Goal: Information Seeking & Learning: Learn about a topic

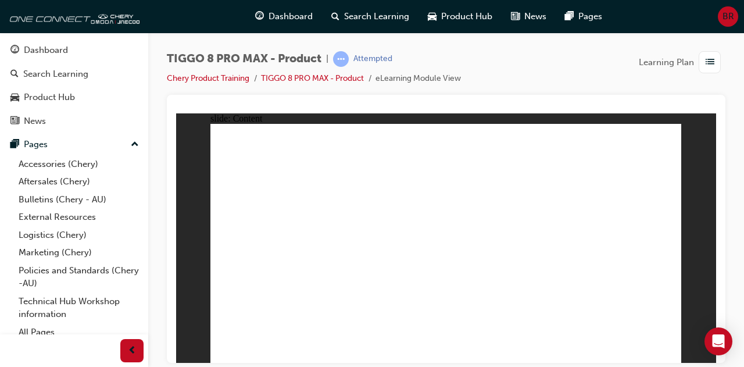
drag, startPoint x: 176, startPoint y: 113, endPoint x: 669, endPoint y: 352, distance: 547.6
click at [173, 194] on div at bounding box center [446, 229] width 559 height 268
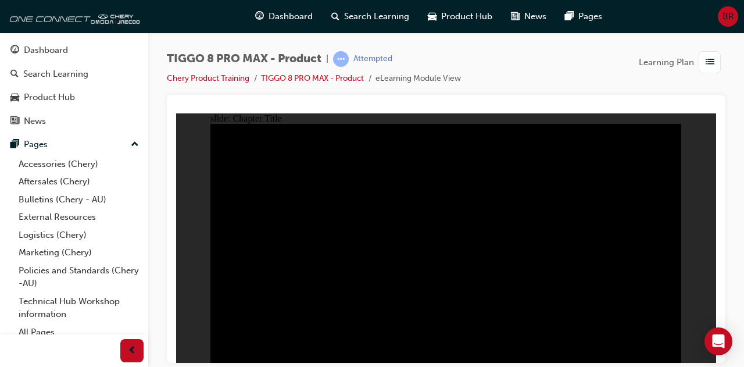
radio input "true"
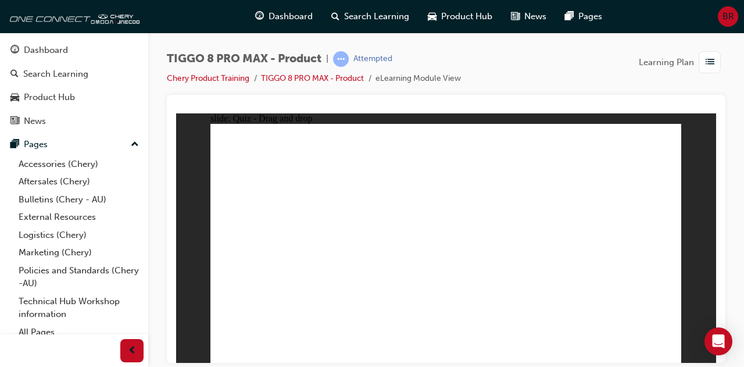
drag, startPoint x: 478, startPoint y: 182, endPoint x: 543, endPoint y: 245, distance: 90.9
drag, startPoint x: 570, startPoint y: 199, endPoint x: 622, endPoint y: 262, distance: 81.8
drag, startPoint x: 535, startPoint y: 258, endPoint x: 453, endPoint y: 265, distance: 82.9
drag, startPoint x: 437, startPoint y: 138, endPoint x: 551, endPoint y: 247, distance: 157.6
drag, startPoint x: 536, startPoint y: 158, endPoint x: 352, endPoint y: 262, distance: 211.5
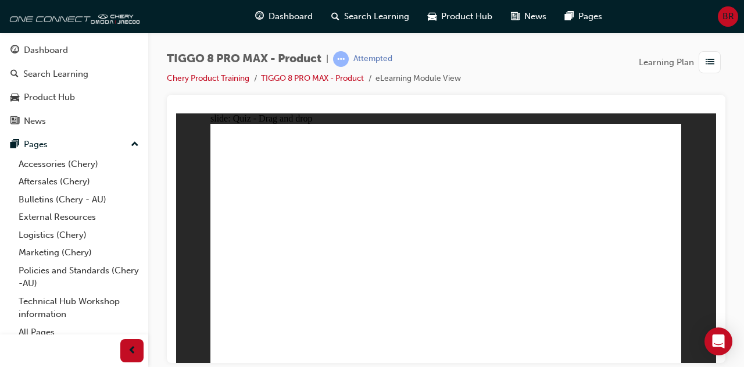
drag, startPoint x: 636, startPoint y: 255, endPoint x: 299, endPoint y: 258, distance: 337.4
drag, startPoint x: 635, startPoint y: 149, endPoint x: 277, endPoint y: 255, distance: 373.2
drag, startPoint x: 575, startPoint y: 187, endPoint x: 639, endPoint y: 249, distance: 89.3
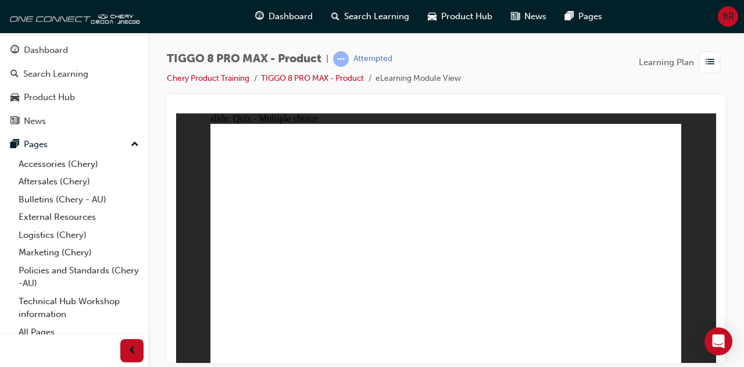
checkbox input "true"
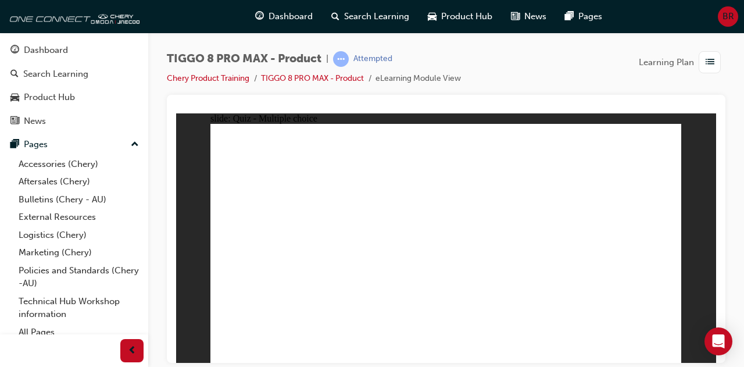
radio input "true"
drag, startPoint x: 451, startPoint y: 143, endPoint x: 473, endPoint y: 262, distance: 121.3
drag, startPoint x: 461, startPoint y: 167, endPoint x: 484, endPoint y: 280, distance: 115.3
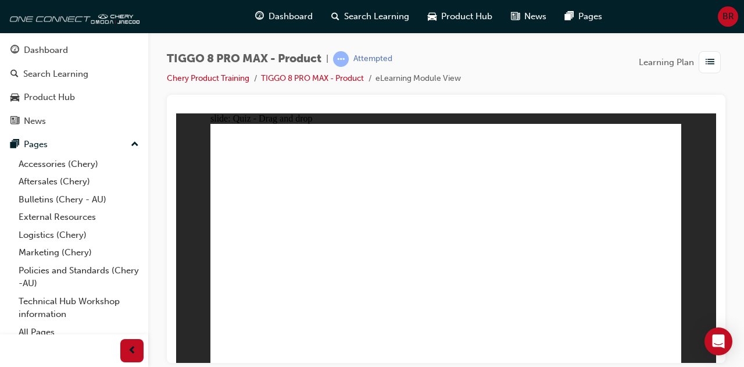
drag, startPoint x: 527, startPoint y: 181, endPoint x: 334, endPoint y: 252, distance: 205.7
drag, startPoint x: 521, startPoint y: 181, endPoint x: 475, endPoint y: 280, distance: 109.0
drag, startPoint x: 538, startPoint y: 146, endPoint x: 547, endPoint y: 274, distance: 128.3
drag, startPoint x: 599, startPoint y: 159, endPoint x: 524, endPoint y: 304, distance: 162.6
drag, startPoint x: 609, startPoint y: 147, endPoint x: 537, endPoint y: 280, distance: 150.7
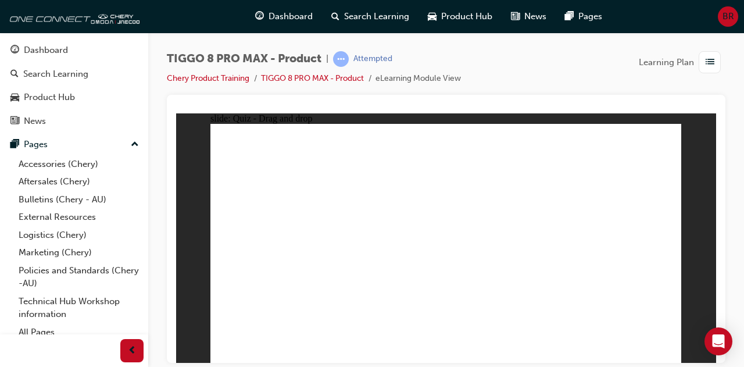
drag, startPoint x: 544, startPoint y: 161, endPoint x: 532, endPoint y: 303, distance: 143.1
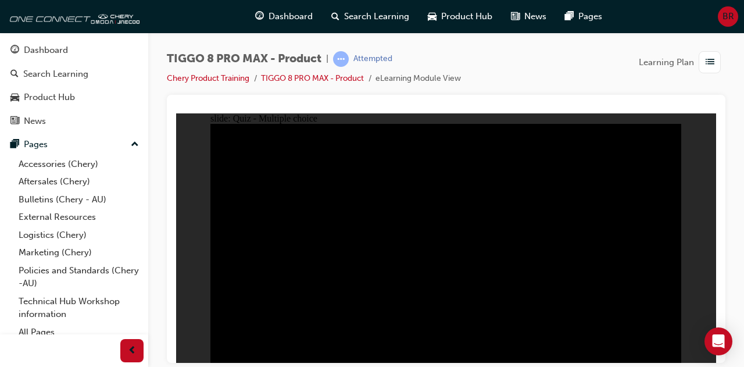
radio input "true"
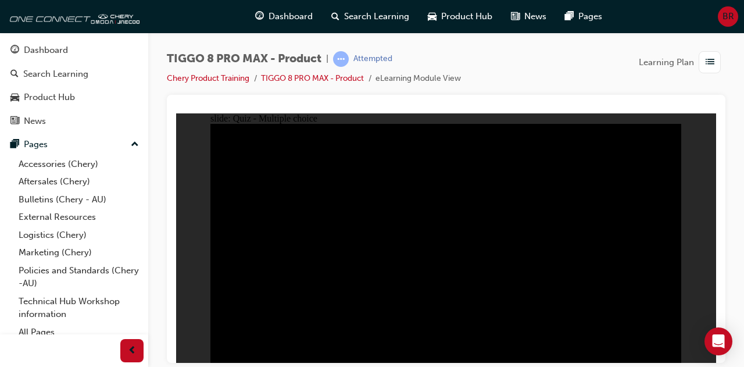
radio input "true"
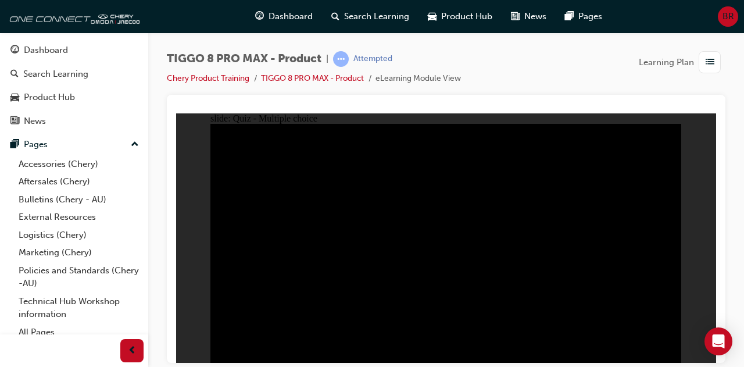
checkbox input "true"
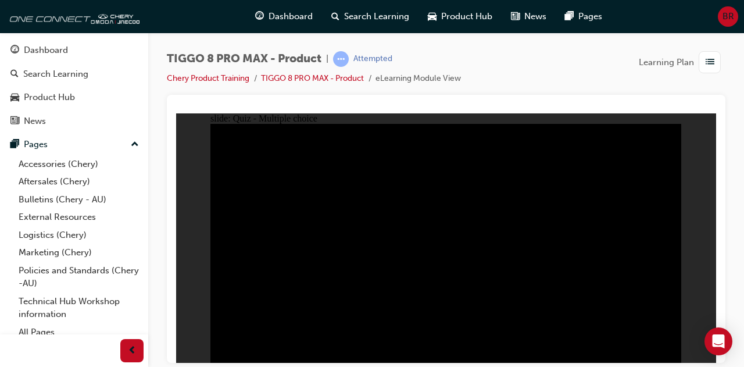
checkbox input "true"
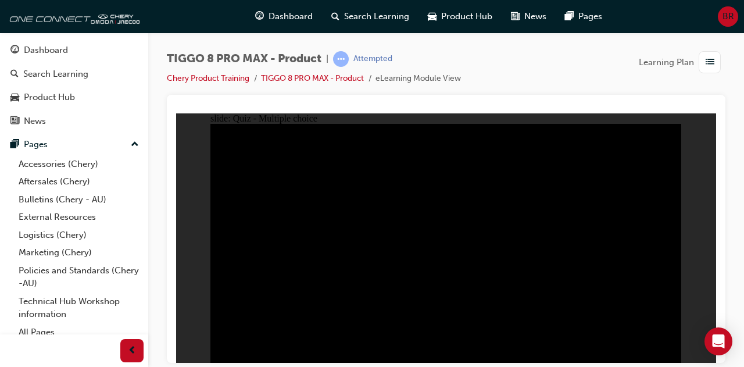
checkbox input "true"
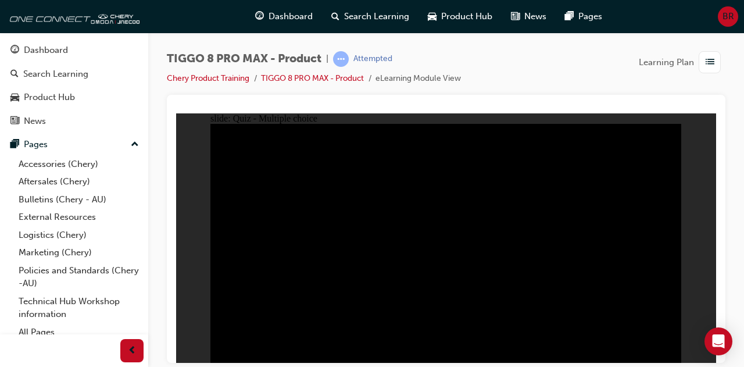
checkbox input "true"
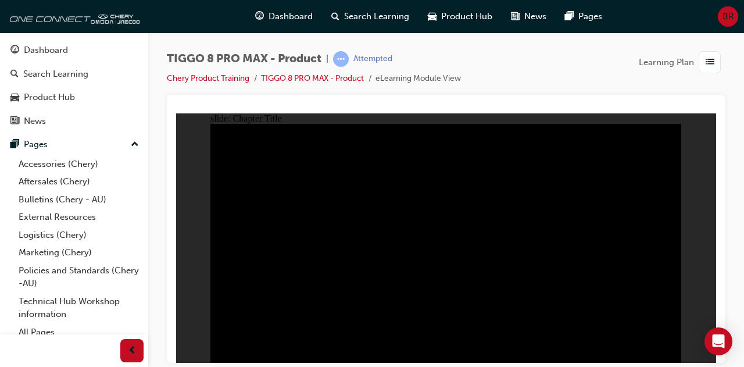
radio input "true"
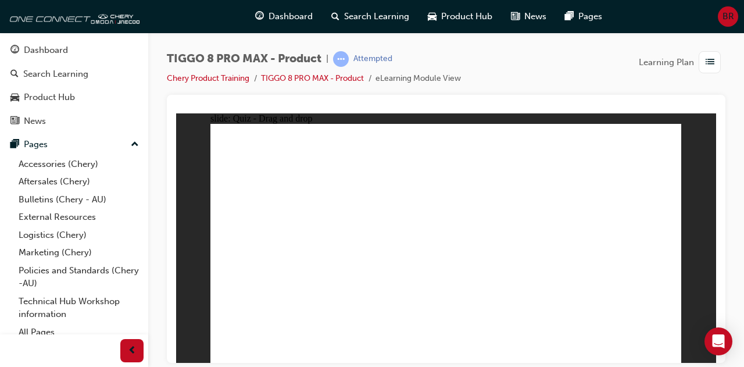
drag, startPoint x: 581, startPoint y: 195, endPoint x: 640, endPoint y: 251, distance: 81.0
drag, startPoint x: 418, startPoint y: 137, endPoint x: 526, endPoint y: 245, distance: 153.4
drag, startPoint x: 492, startPoint y: 198, endPoint x: 465, endPoint y: 261, distance: 68.3
drag, startPoint x: 505, startPoint y: 141, endPoint x: 334, endPoint y: 256, distance: 205.7
drag, startPoint x: 610, startPoint y: 145, endPoint x: 279, endPoint y: 240, distance: 344.1
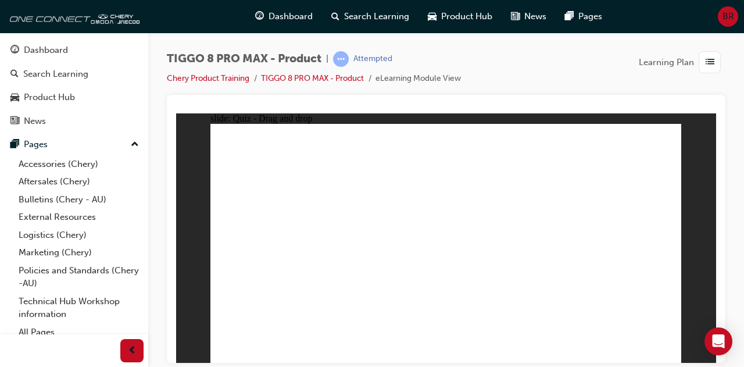
checkbox input "true"
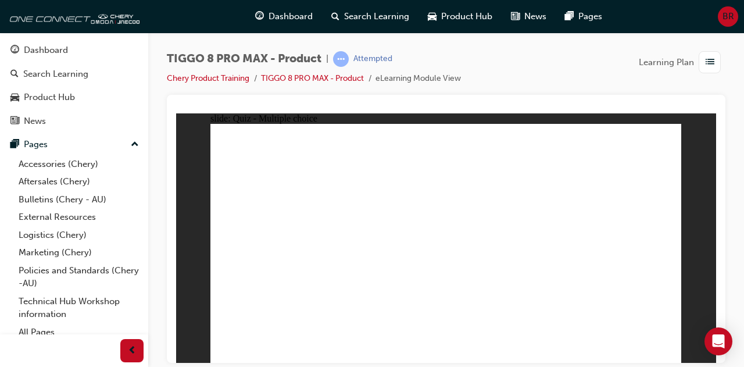
radio input "true"
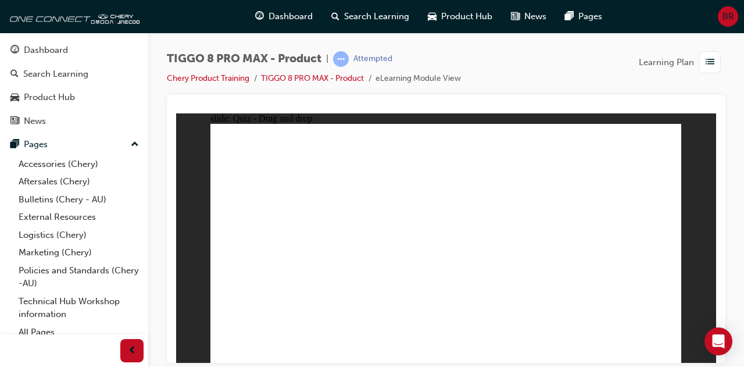
drag, startPoint x: 461, startPoint y: 143, endPoint x: 488, endPoint y: 259, distance: 118.9
drag, startPoint x: 454, startPoint y: 161, endPoint x: 473, endPoint y: 272, distance: 112.7
drag, startPoint x: 526, startPoint y: 144, endPoint x: 467, endPoint y: 286, distance: 153.1
drag, startPoint x: 519, startPoint y: 167, endPoint x: 473, endPoint y: 297, distance: 137.4
drag, startPoint x: 533, startPoint y: 181, endPoint x: 473, endPoint y: 285, distance: 119.3
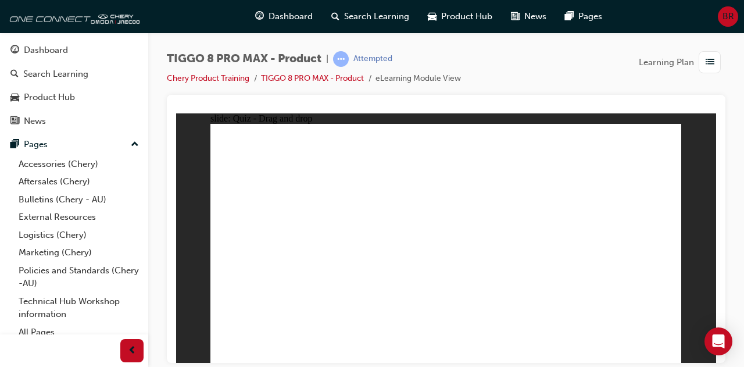
drag, startPoint x: 598, startPoint y: 142, endPoint x: 529, endPoint y: 282, distance: 156.3
drag, startPoint x: 602, startPoint y: 168, endPoint x: 512, endPoint y: 311, distance: 169.3
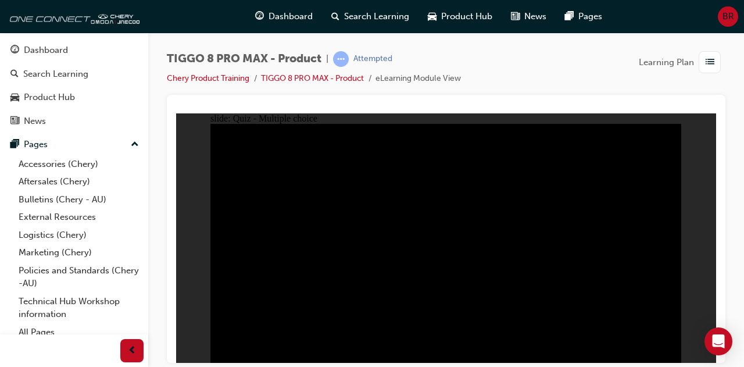
radio input "true"
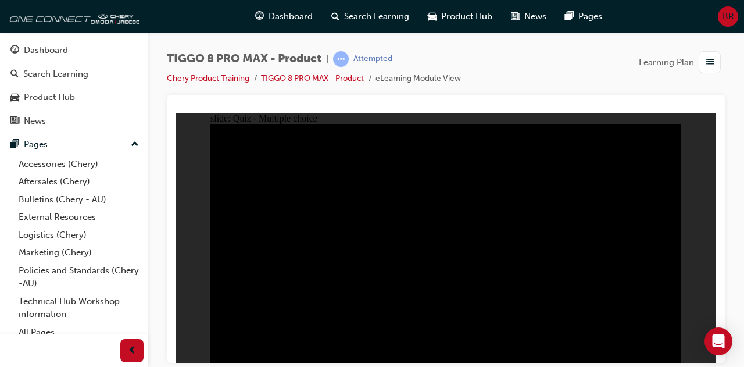
radio input "true"
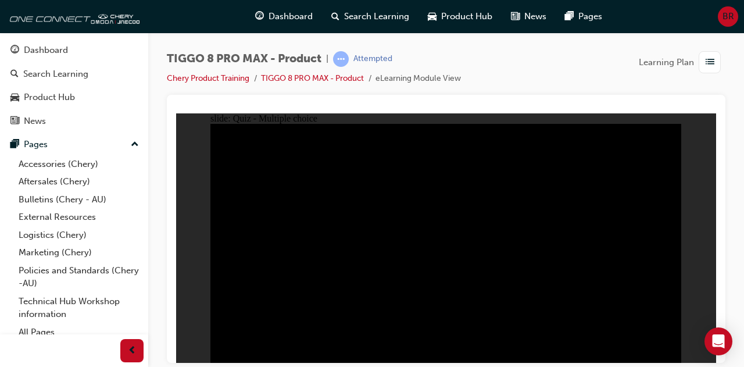
checkbox input "true"
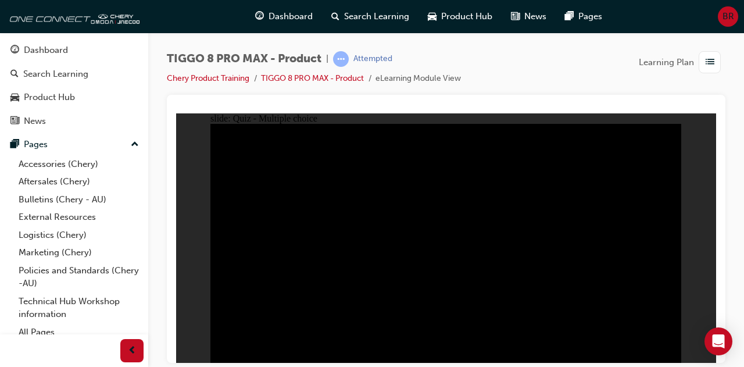
checkbox input "true"
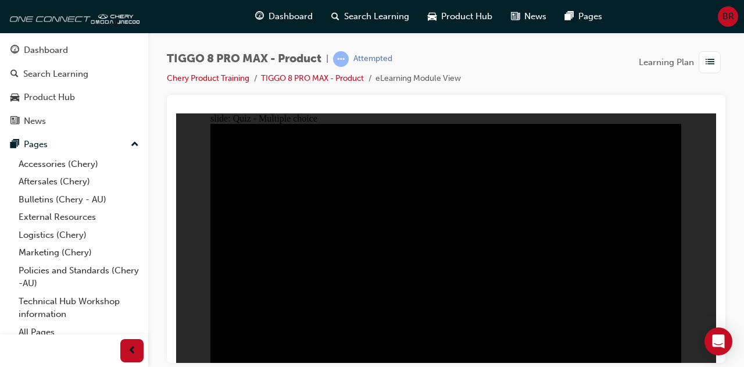
checkbox input "true"
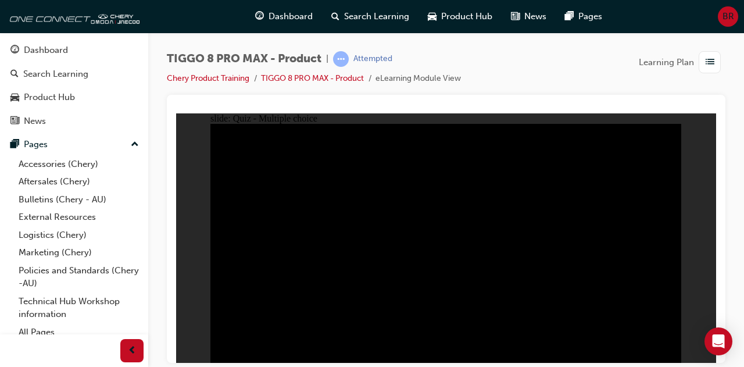
checkbox input "true"
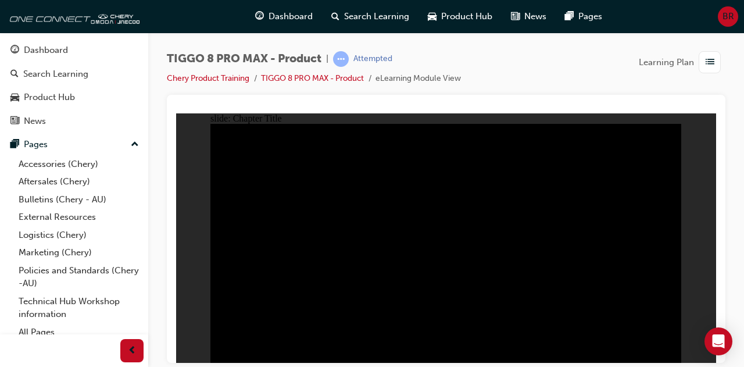
radio input "true"
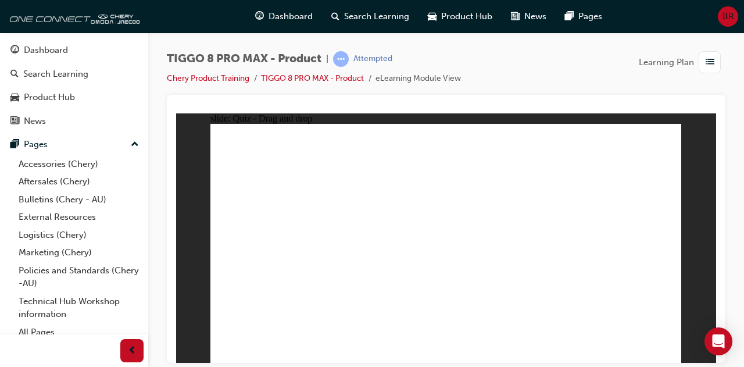
drag, startPoint x: 617, startPoint y: 143, endPoint x: 265, endPoint y: 254, distance: 368.3
drag, startPoint x: 554, startPoint y: 195, endPoint x: 608, endPoint y: 258, distance: 82.9
drag, startPoint x: 547, startPoint y: 144, endPoint x: 371, endPoint y: 239, distance: 199.6
drag, startPoint x: 480, startPoint y: 198, endPoint x: 457, endPoint y: 255, distance: 61.3
drag, startPoint x: 418, startPoint y: 142, endPoint x: 525, endPoint y: 250, distance: 152.2
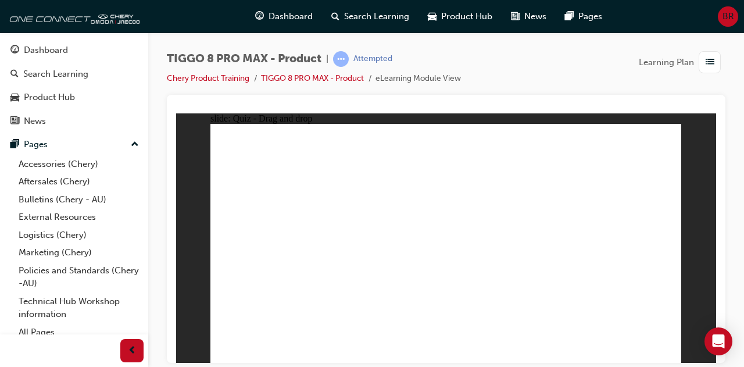
drag, startPoint x: 540, startPoint y: 256, endPoint x: 450, endPoint y: 254, distance: 90.2
drag, startPoint x: 491, startPoint y: 193, endPoint x: 549, endPoint y: 254, distance: 83.9
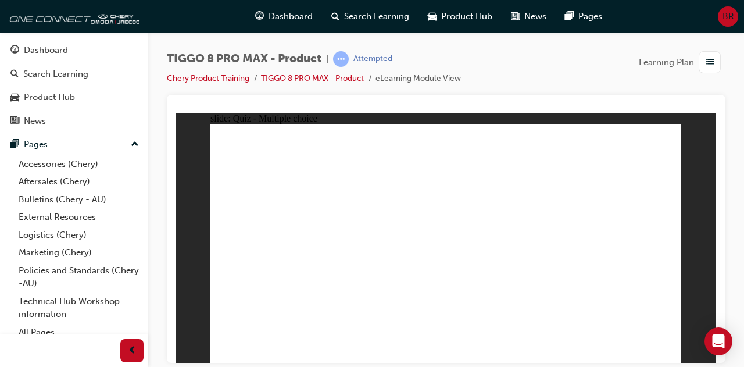
checkbox input "true"
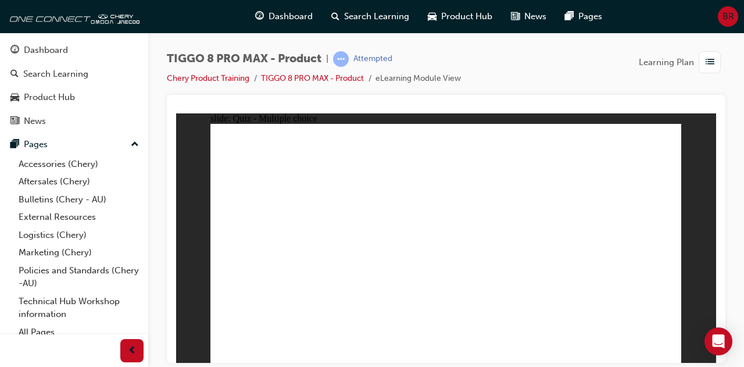
radio input "true"
drag, startPoint x: 443, startPoint y: 144, endPoint x: 464, endPoint y: 284, distance: 141.7
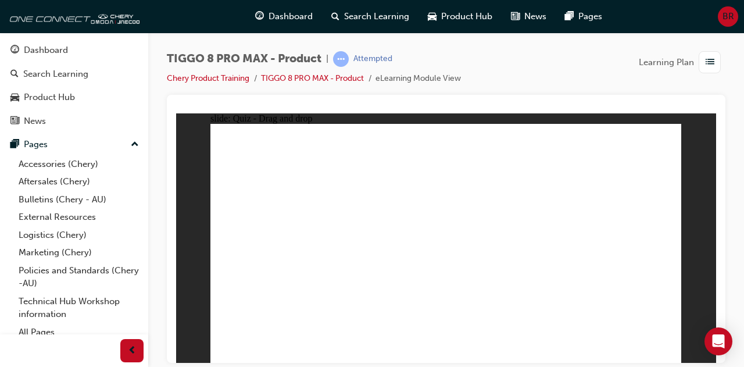
drag, startPoint x: 455, startPoint y: 166, endPoint x: 479, endPoint y: 282, distance: 118.2
drag, startPoint x: 512, startPoint y: 140, endPoint x: 478, endPoint y: 283, distance: 147.1
drag, startPoint x: 522, startPoint y: 165, endPoint x: 491, endPoint y: 302, distance: 140.8
drag, startPoint x: 544, startPoint y: 178, endPoint x: 503, endPoint y: 291, distance: 120.9
drag, startPoint x: 614, startPoint y: 143, endPoint x: 551, endPoint y: 278, distance: 148.8
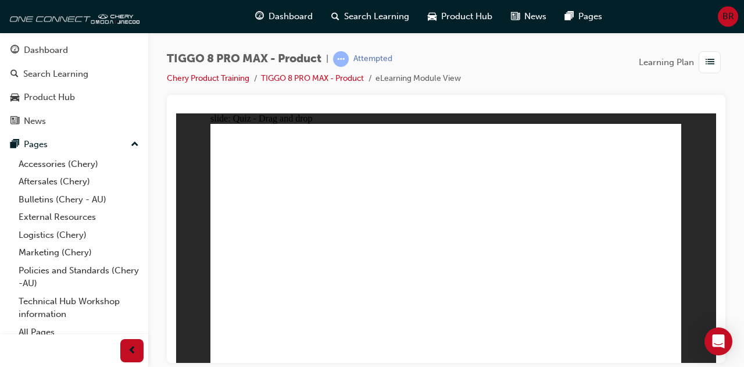
drag, startPoint x: 614, startPoint y: 156, endPoint x: 548, endPoint y: 293, distance: 151.9
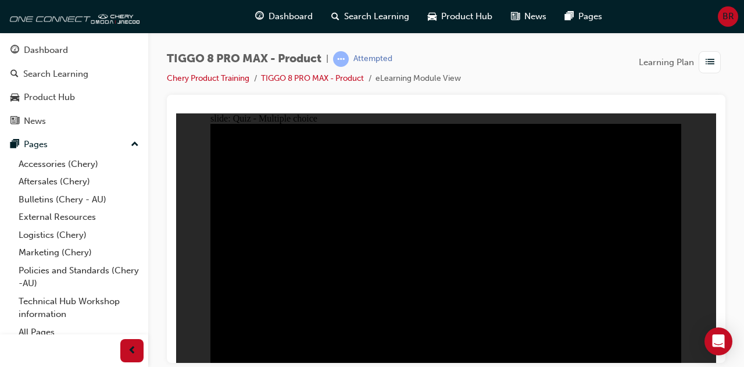
radio input "true"
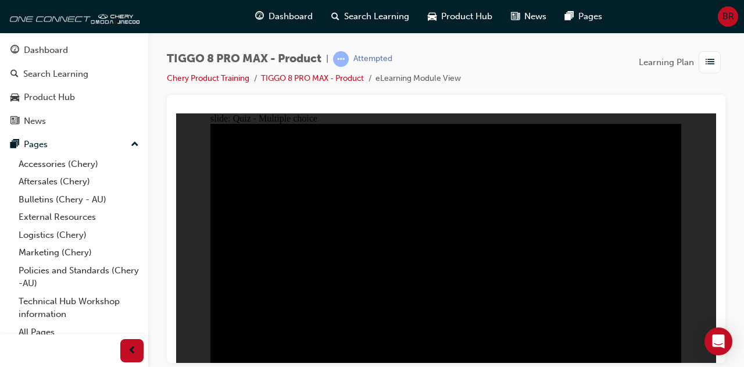
radio input "true"
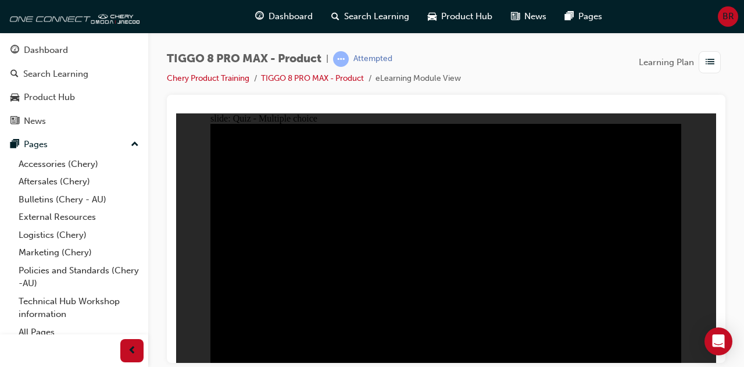
radio input "true"
checkbox input "true"
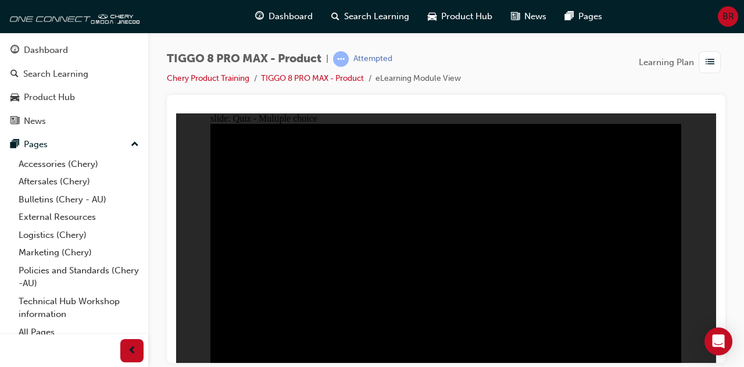
checkbox input "true"
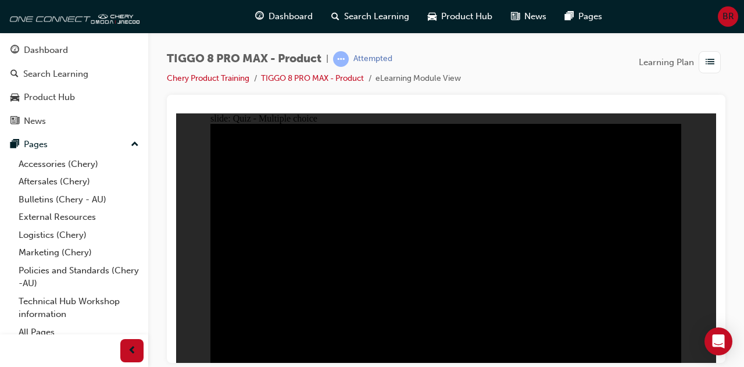
checkbox input "true"
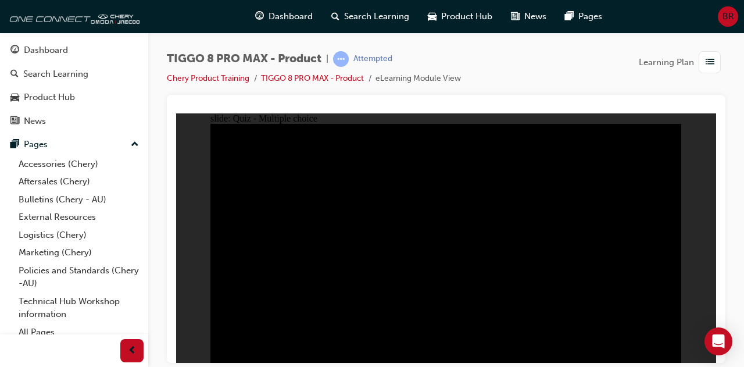
checkbox input "true"
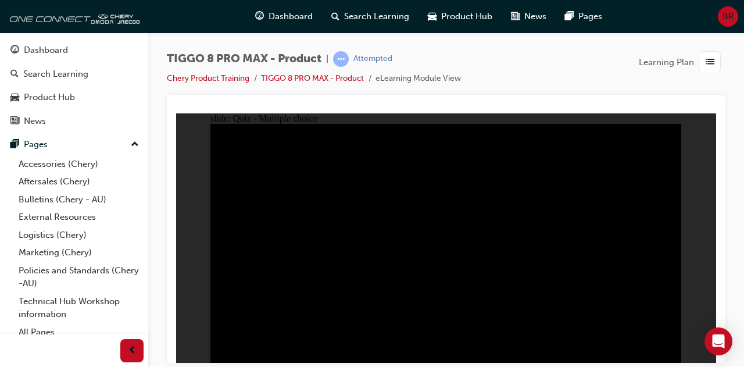
drag, startPoint x: 358, startPoint y: 275, endPoint x: 369, endPoint y: 276, distance: 11.1
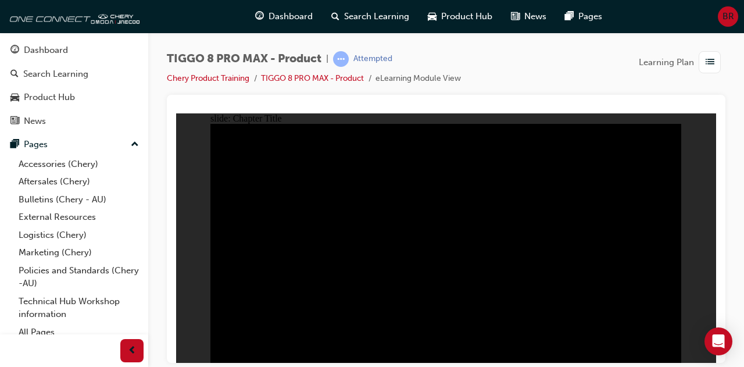
radio input "true"
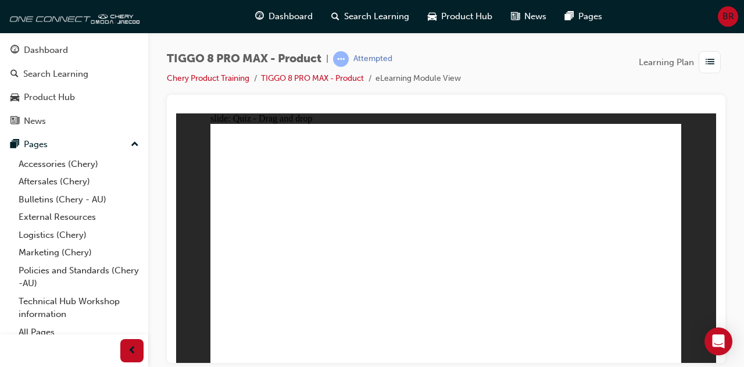
drag, startPoint x: 603, startPoint y: 145, endPoint x: 250, endPoint y: 255, distance: 369.8
drag, startPoint x: 511, startPoint y: 150, endPoint x: 336, endPoint y: 260, distance: 206.7
drag, startPoint x: 471, startPoint y: 190, endPoint x: 437, endPoint y: 246, distance: 65.5
drag, startPoint x: 447, startPoint y: 153, endPoint x: 567, endPoint y: 264, distance: 163.4
drag, startPoint x: 578, startPoint y: 209, endPoint x: 630, endPoint y: 269, distance: 78.7
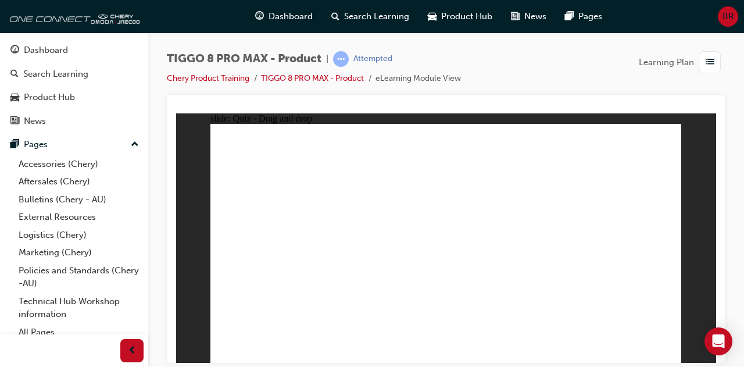
checkbox input "true"
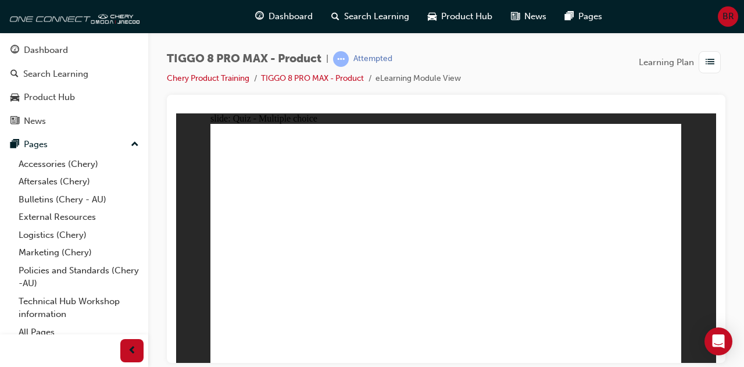
radio input "true"
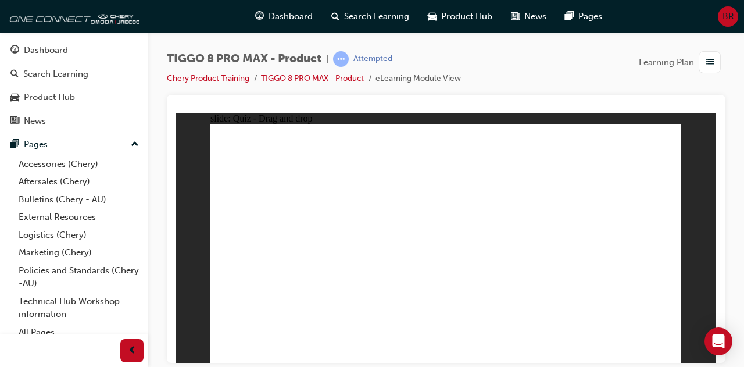
drag, startPoint x: 453, startPoint y: 137, endPoint x: 455, endPoint y: 152, distance: 14.7
drag, startPoint x: 455, startPoint y: 152, endPoint x: 483, endPoint y: 272, distance: 122.9
drag, startPoint x: 473, startPoint y: 165, endPoint x: 489, endPoint y: 277, distance: 113.9
drag, startPoint x: 526, startPoint y: 151, endPoint x: 472, endPoint y: 270, distance: 130.6
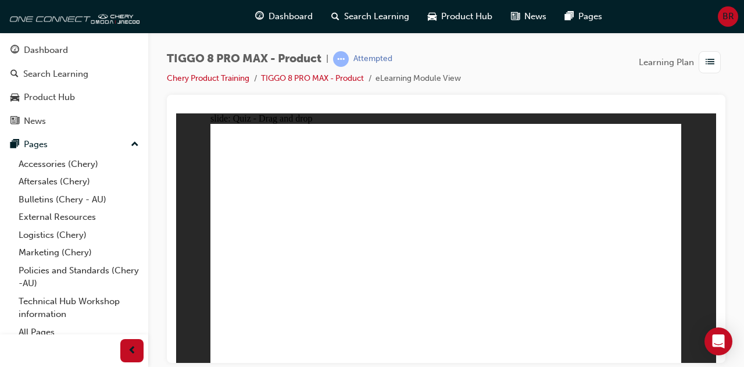
drag, startPoint x: 522, startPoint y: 161, endPoint x: 469, endPoint y: 292, distance: 141.2
drag, startPoint x: 534, startPoint y: 178, endPoint x: 467, endPoint y: 294, distance: 134.2
drag, startPoint x: 596, startPoint y: 147, endPoint x: 500, endPoint y: 282, distance: 165.2
drag, startPoint x: 623, startPoint y: 161, endPoint x: 512, endPoint y: 306, distance: 182.6
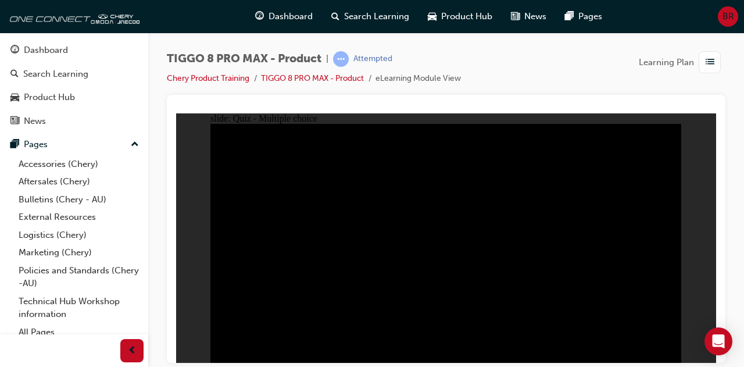
radio input "true"
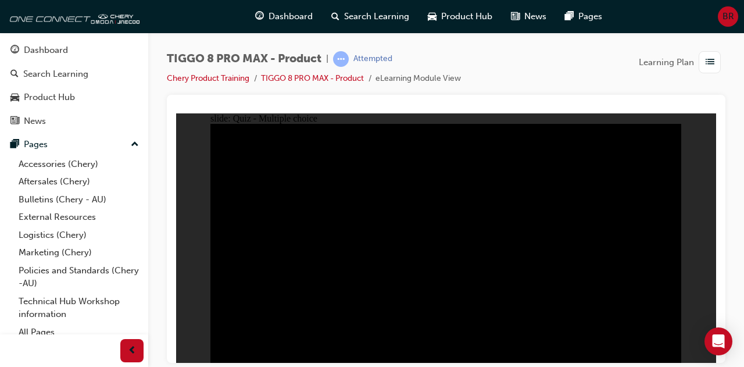
radio input "true"
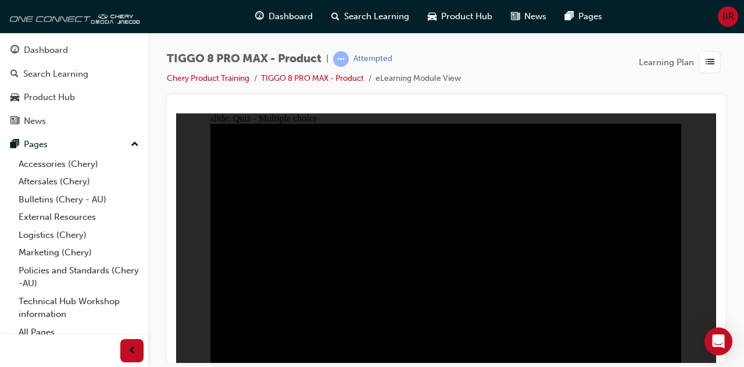
checkbox input "true"
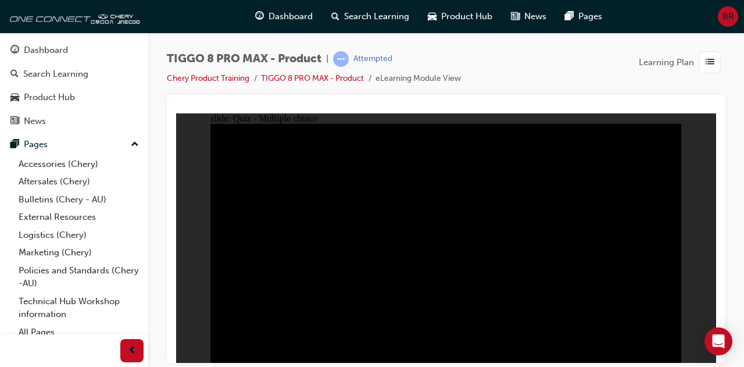
checkbox input "true"
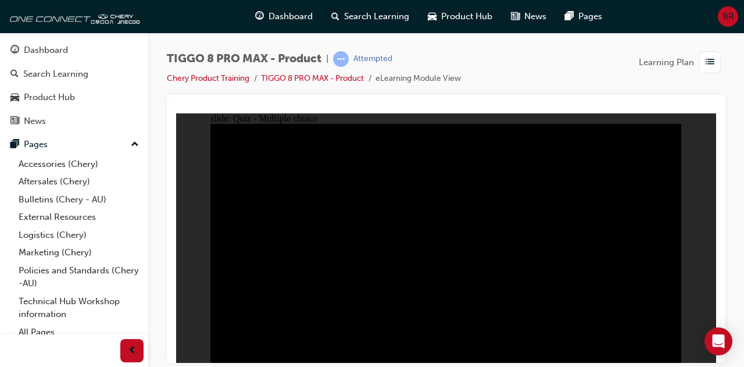
checkbox input "true"
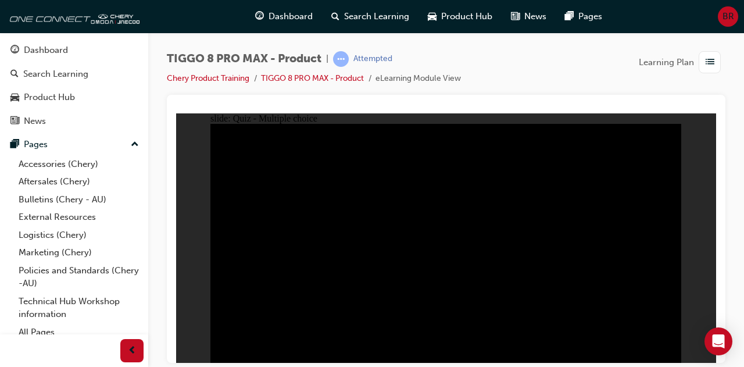
checkbox input "true"
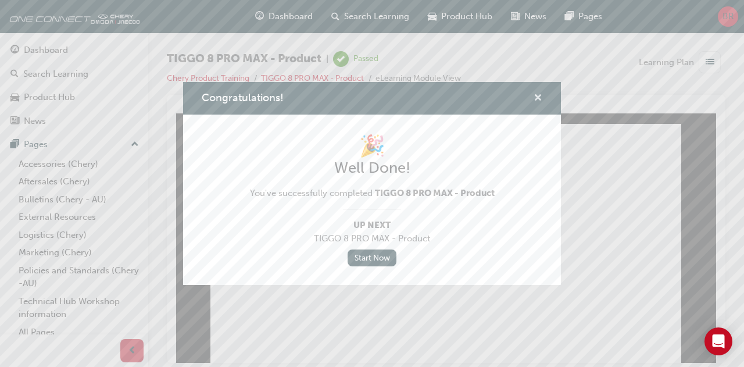
click at [534, 95] on span "cross-icon" at bounding box center [538, 99] width 9 height 10
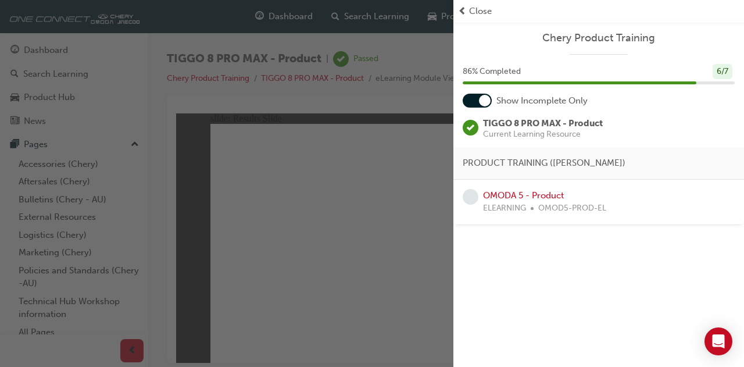
click at [296, 117] on div "button" at bounding box center [227, 183] width 454 height 367
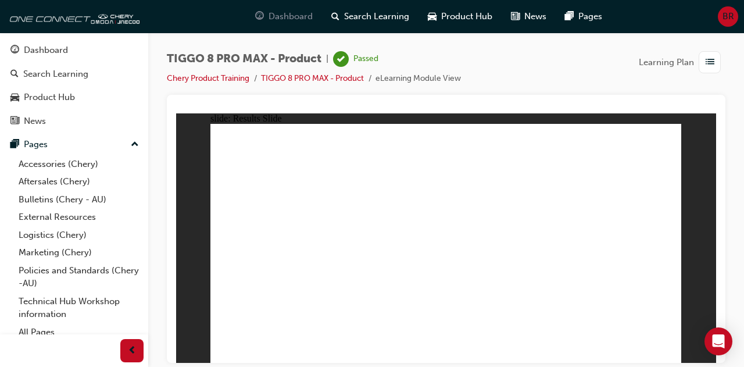
click at [285, 10] on span "Dashboard" at bounding box center [291, 16] width 44 height 13
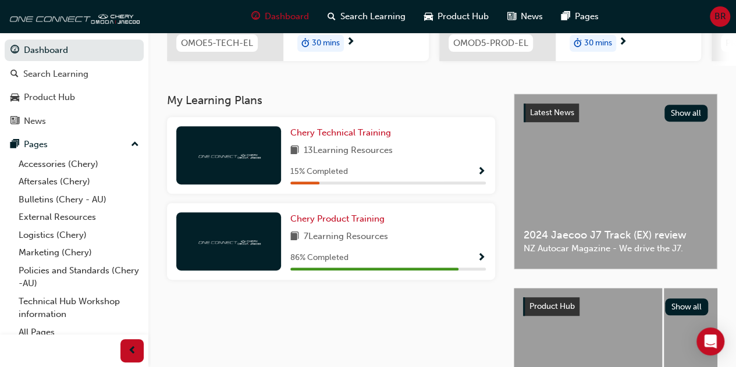
scroll to position [201, 0]
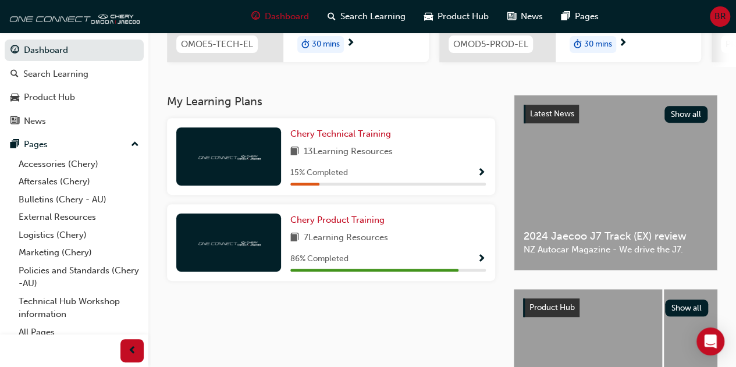
click at [477, 256] on button "button" at bounding box center [481, 259] width 9 height 15
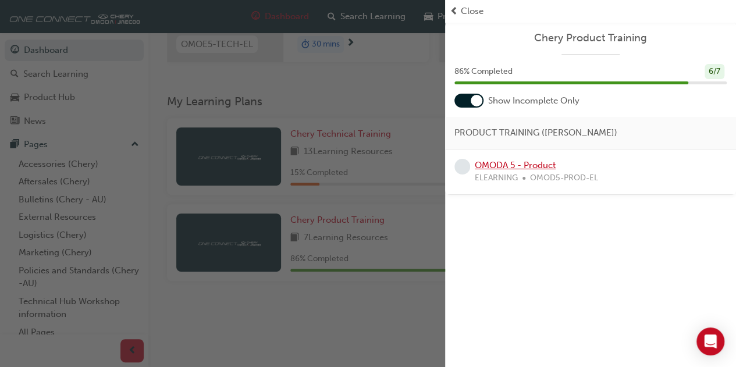
click at [523, 163] on link "OMODA 5 - Product" at bounding box center [515, 165] width 81 height 10
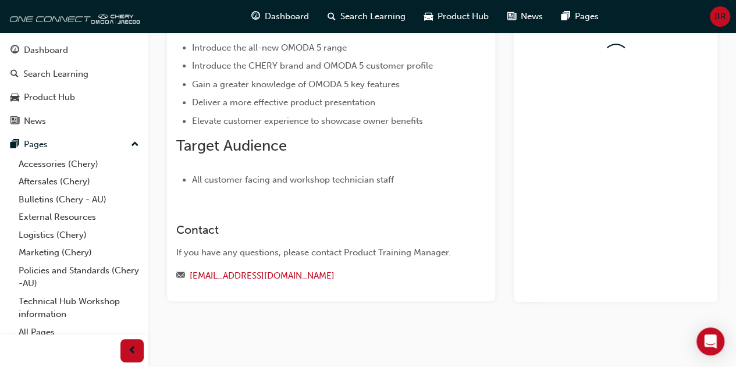
scroll to position [201, 0]
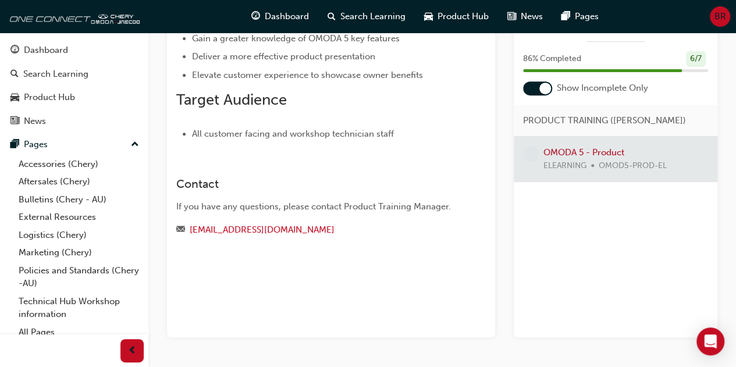
click at [573, 149] on div at bounding box center [616, 159] width 204 height 45
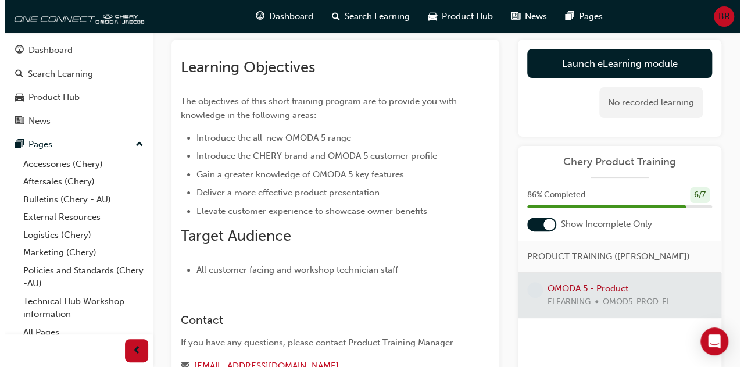
scroll to position [0, 0]
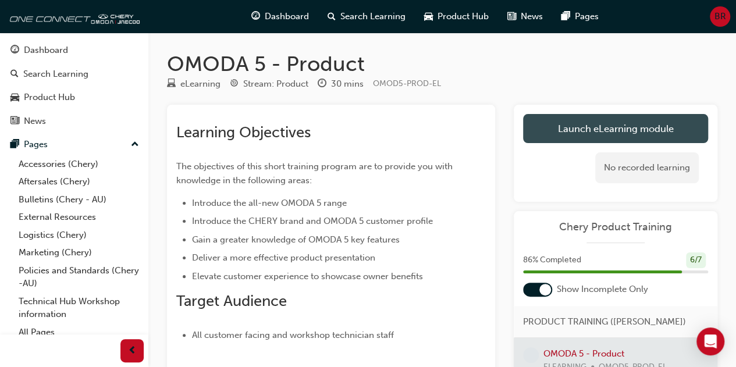
click at [622, 120] on link "Launch eLearning module" at bounding box center [615, 128] width 185 height 29
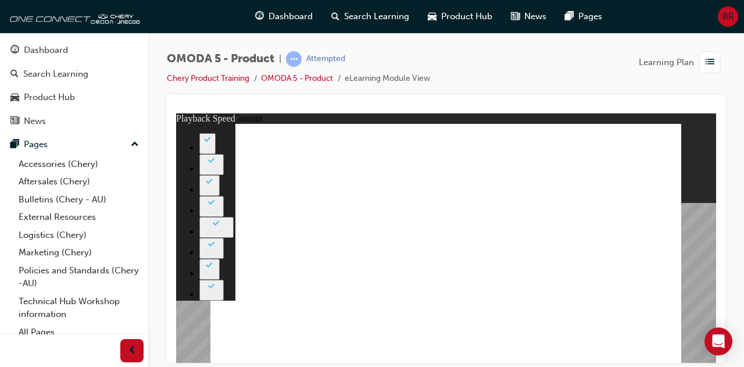
type input "0"
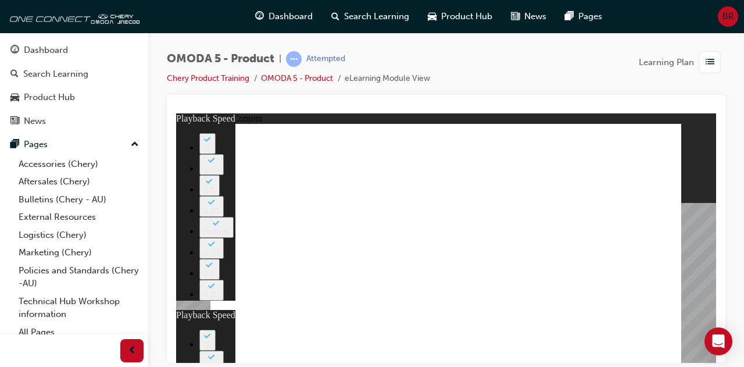
type input "0"
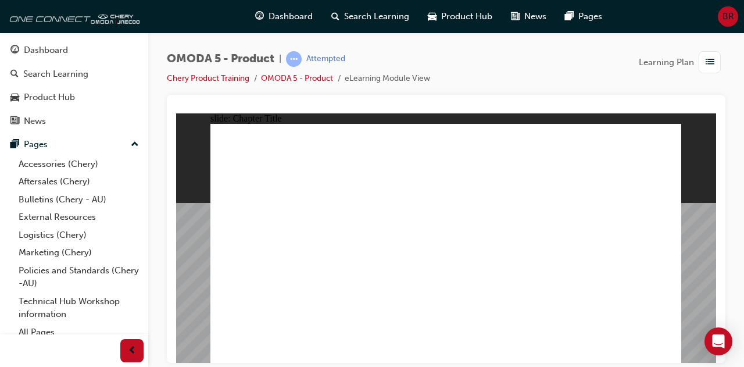
radio input "true"
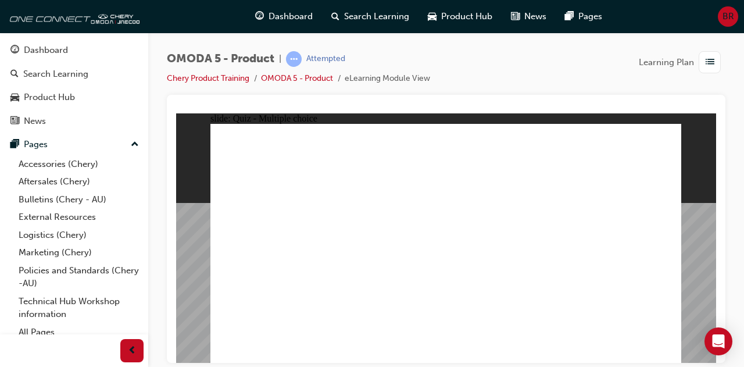
radio input "true"
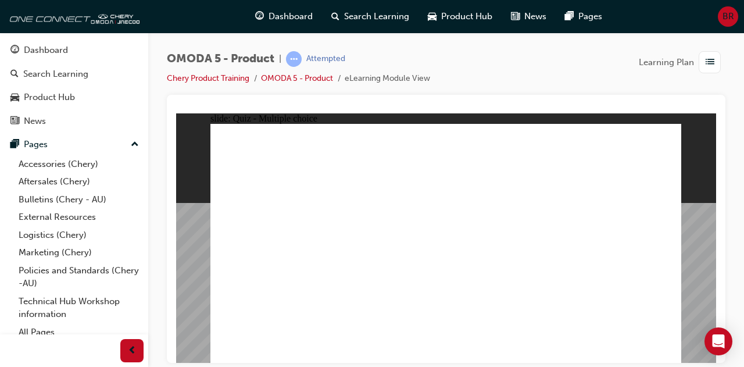
radio input "true"
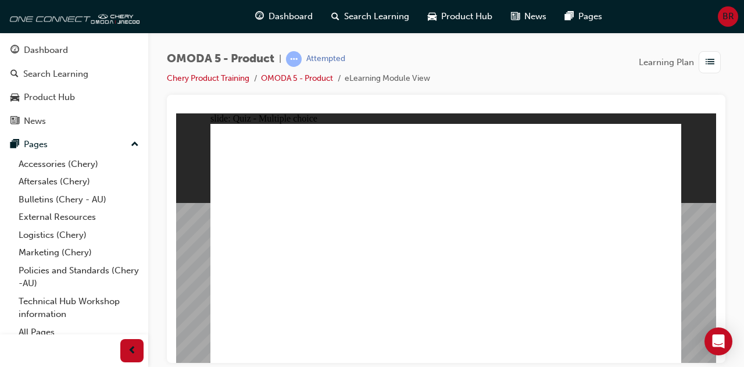
radio input "true"
drag, startPoint x: 440, startPoint y: 226, endPoint x: 355, endPoint y: 286, distance: 104.3
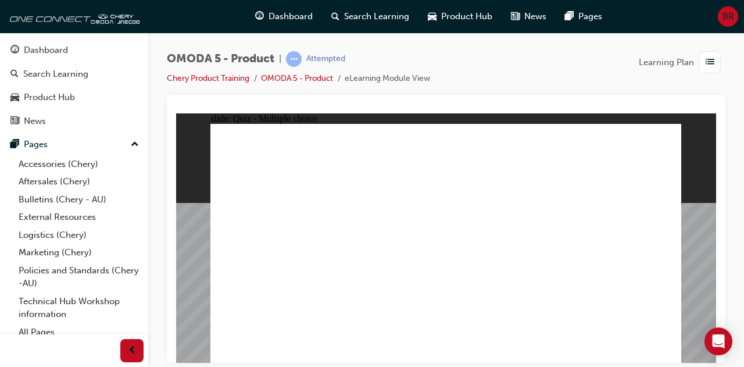
drag, startPoint x: 543, startPoint y: 132, endPoint x: 569, endPoint y: 287, distance: 157.4
drag, startPoint x: 599, startPoint y: 178, endPoint x: 448, endPoint y: 290, distance: 187.5
drag, startPoint x: 461, startPoint y: 136, endPoint x: 281, endPoint y: 291, distance: 237.9
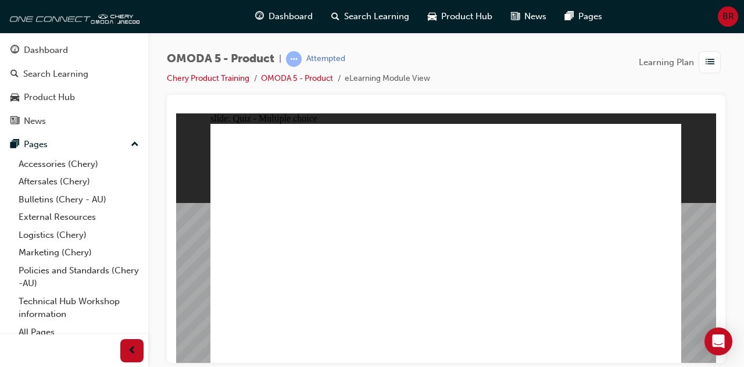
radio input "true"
drag, startPoint x: 580, startPoint y: 201, endPoint x: 255, endPoint y: 268, distance: 331.8
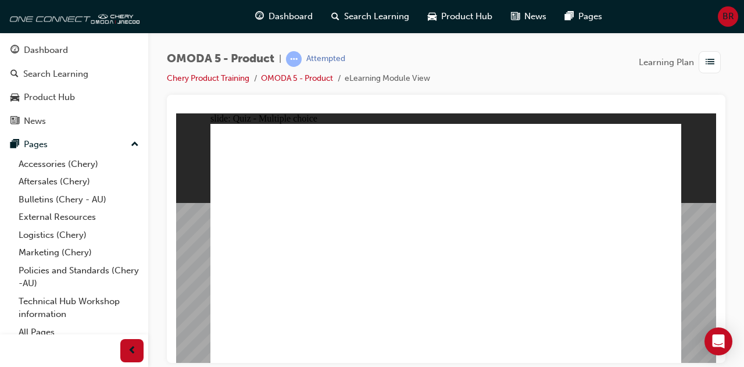
drag, startPoint x: 496, startPoint y: 159, endPoint x: 469, endPoint y: 262, distance: 106.4
drag, startPoint x: 503, startPoint y: 195, endPoint x: 378, endPoint y: 261, distance: 140.5
drag, startPoint x: 579, startPoint y: 174, endPoint x: 557, endPoint y: 273, distance: 101.3
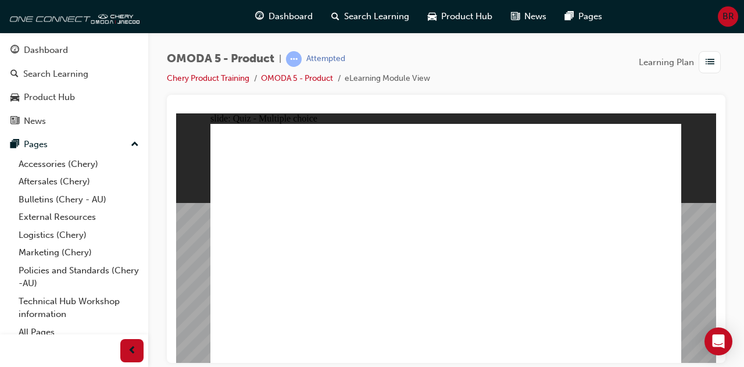
radio input "true"
drag, startPoint x: 501, startPoint y: 223, endPoint x: 321, endPoint y: 248, distance: 182.0
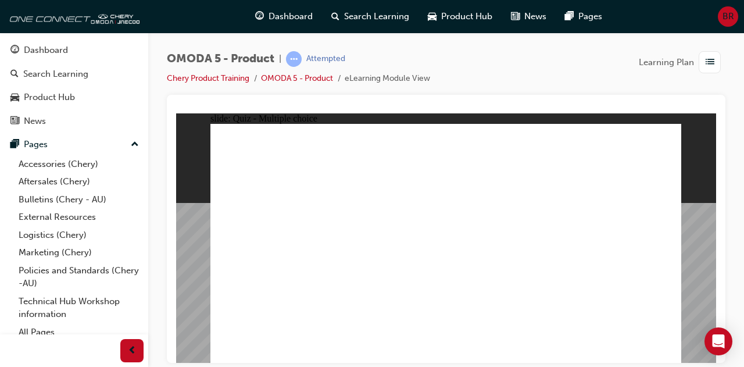
drag, startPoint x: 504, startPoint y: 245, endPoint x: 304, endPoint y: 267, distance: 201.3
drag, startPoint x: 594, startPoint y: 218, endPoint x: 281, endPoint y: 256, distance: 315.3
drag, startPoint x: 537, startPoint y: 172, endPoint x: 358, endPoint y: 260, distance: 199.2
drag, startPoint x: 579, startPoint y: 142, endPoint x: 306, endPoint y: 254, distance: 294.8
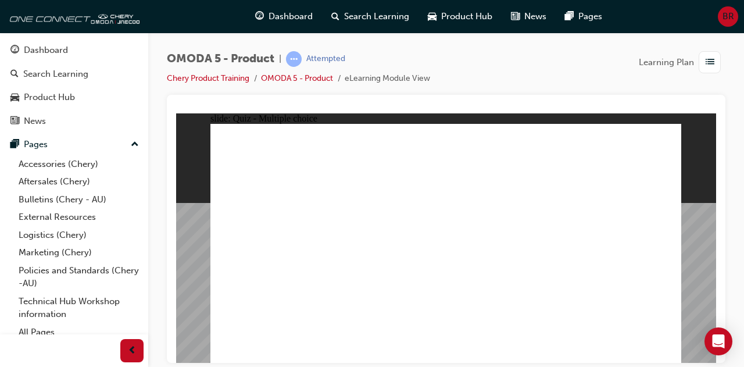
radio input "false"
radio input "true"
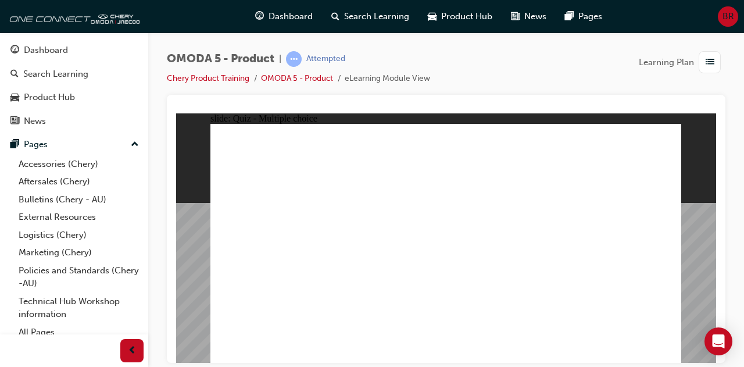
radio input "true"
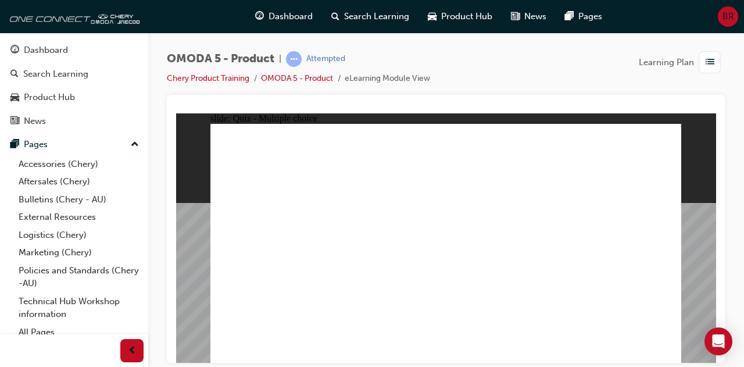
radio input "true"
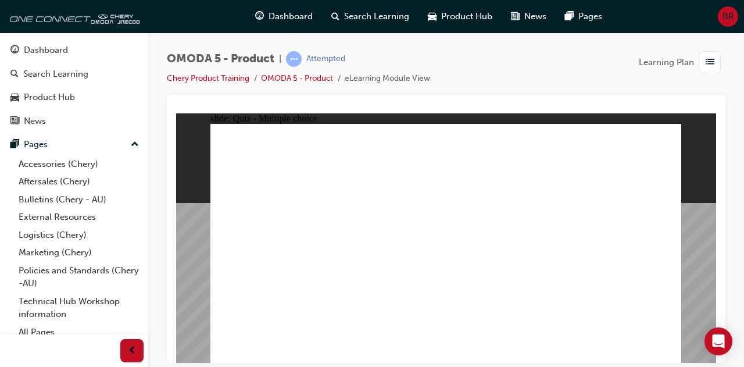
radio input "true"
drag, startPoint x: 372, startPoint y: 280, endPoint x: 382, endPoint y: 276, distance: 10.2
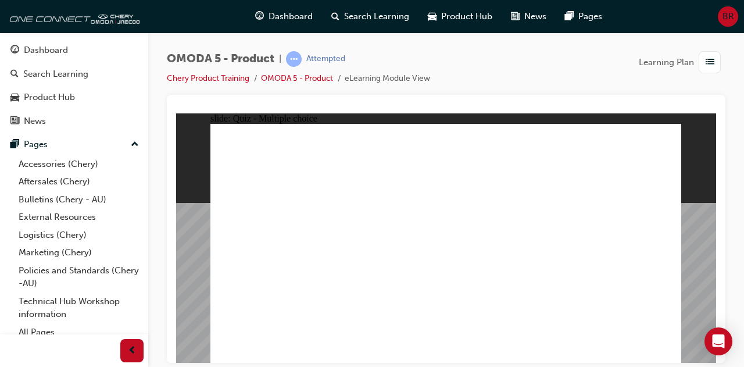
radio input "true"
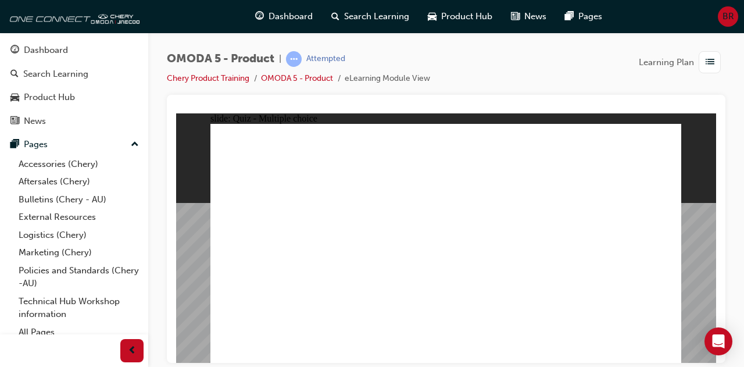
radio input "true"
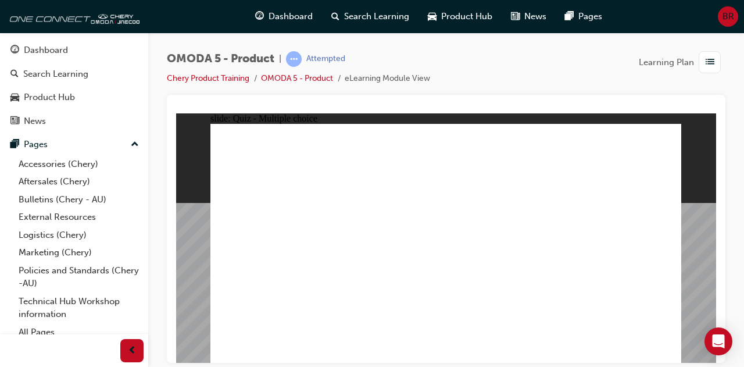
drag, startPoint x: 627, startPoint y: 179, endPoint x: 471, endPoint y: 284, distance: 188.3
drag, startPoint x: 537, startPoint y: 130, endPoint x: 371, endPoint y: 284, distance: 226.0
drag, startPoint x: 459, startPoint y: 180, endPoint x: 273, endPoint y: 287, distance: 214.7
drag, startPoint x: 621, startPoint y: 206, endPoint x: 562, endPoint y: 291, distance: 103.7
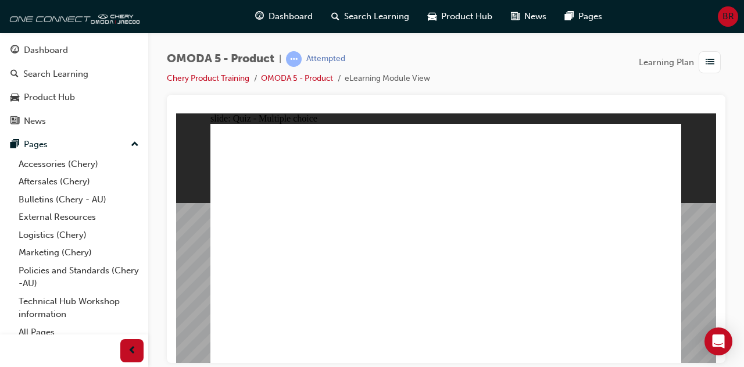
radio input "false"
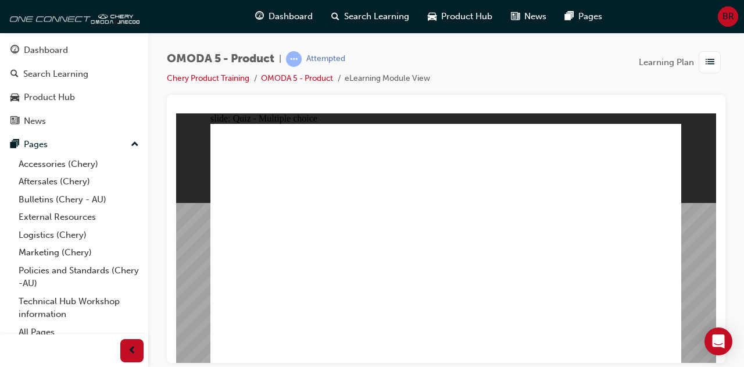
radio input "true"
drag, startPoint x: 510, startPoint y: 168, endPoint x: 482, endPoint y: 269, distance: 104.4
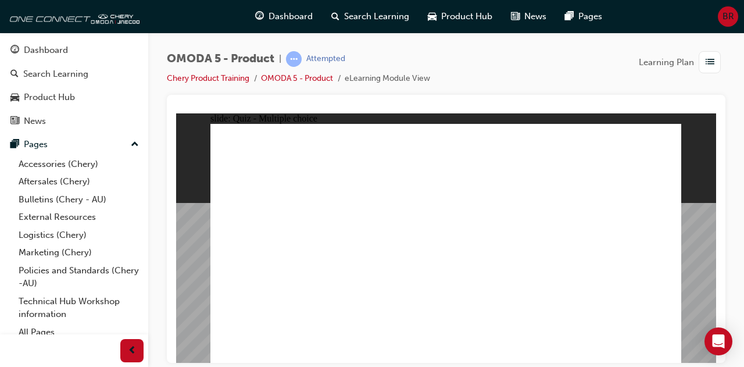
drag, startPoint x: 505, startPoint y: 208, endPoint x: 385, endPoint y: 268, distance: 134.0
drag, startPoint x: 571, startPoint y: 210, endPoint x: 252, endPoint y: 263, distance: 323.1
drag, startPoint x: 594, startPoint y: 157, endPoint x: 558, endPoint y: 262, distance: 110.7
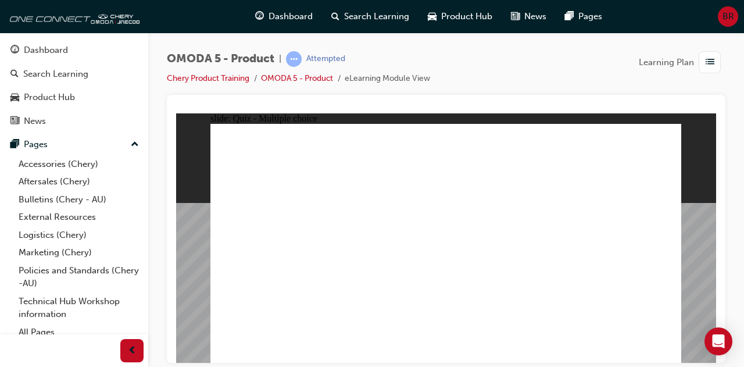
radio input "true"
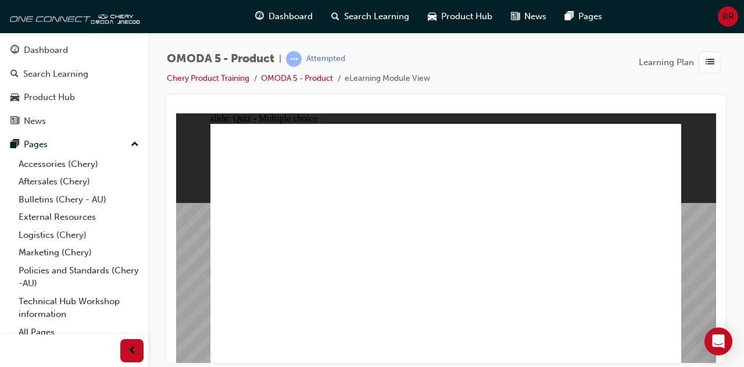
drag, startPoint x: 573, startPoint y: 136, endPoint x: 318, endPoint y: 245, distance: 278.5
drag, startPoint x: 510, startPoint y: 223, endPoint x: 351, endPoint y: 257, distance: 162.3
drag, startPoint x: 505, startPoint y: 241, endPoint x: 335, endPoint y: 262, distance: 171.2
drag, startPoint x: 530, startPoint y: 167, endPoint x: 359, endPoint y: 267, distance: 198.1
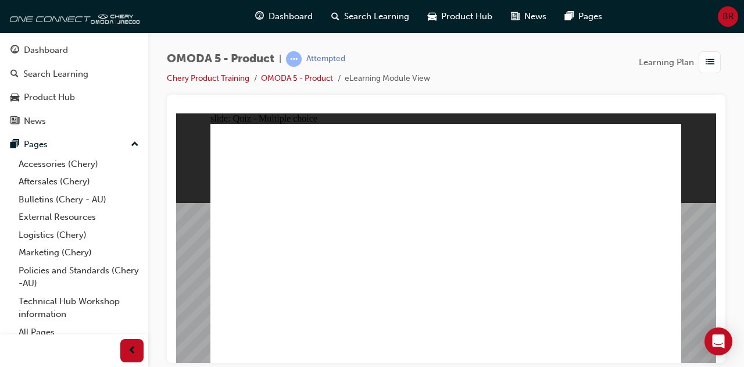
drag, startPoint x: 586, startPoint y: 215, endPoint x: 332, endPoint y: 277, distance: 262.2
radio input "true"
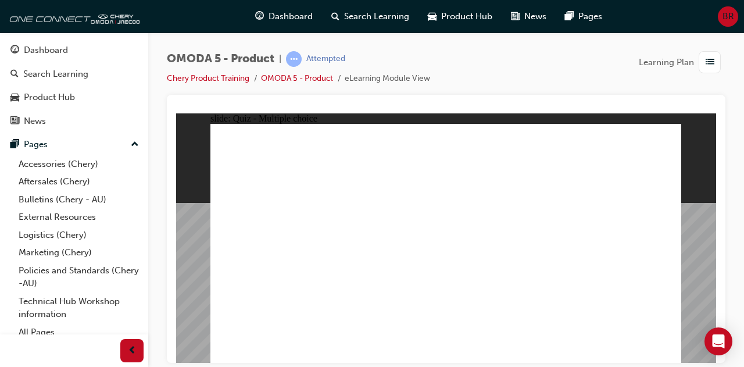
radio input "true"
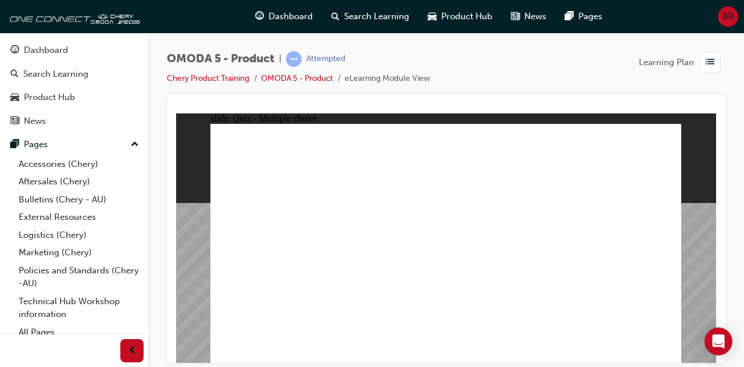
radio input "true"
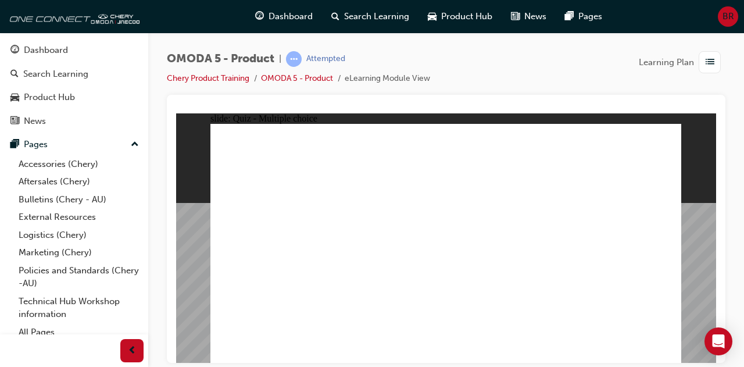
click at [179, 88] on div "OMODA 5 - Product | Attempted Chery Product Training OMODA 5 - Product eLearnin…" at bounding box center [446, 73] width 559 height 44
radio input "false"
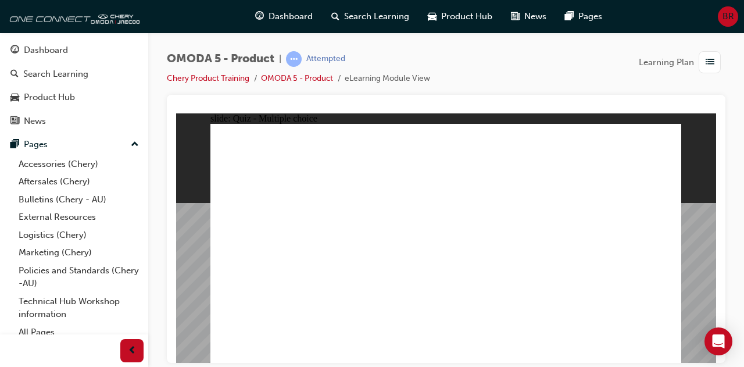
radio input "true"
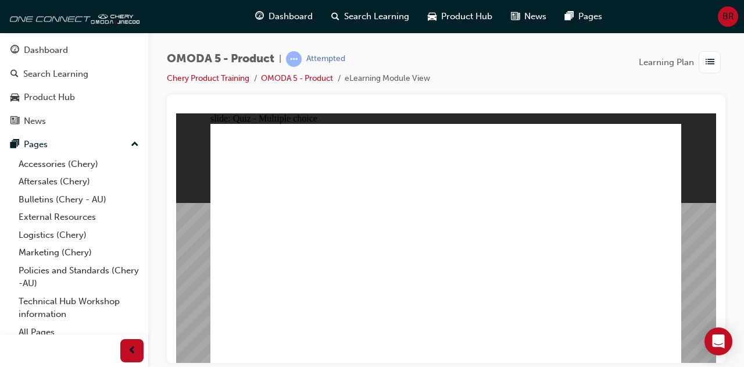
radio input "false"
radio input "true"
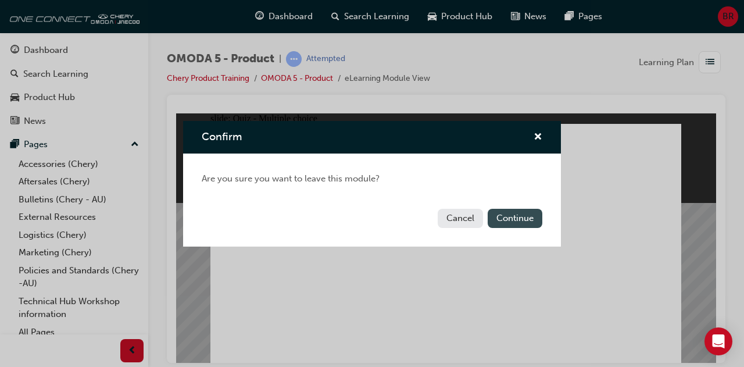
click at [498, 213] on button "Continue" at bounding box center [515, 218] width 55 height 19
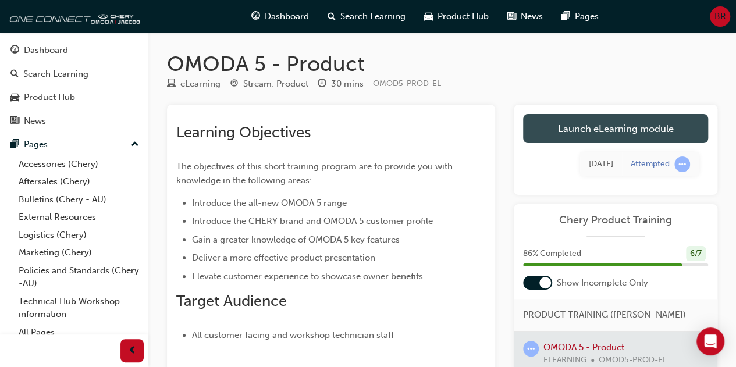
click at [598, 127] on link "Launch eLearning module" at bounding box center [615, 128] width 185 height 29
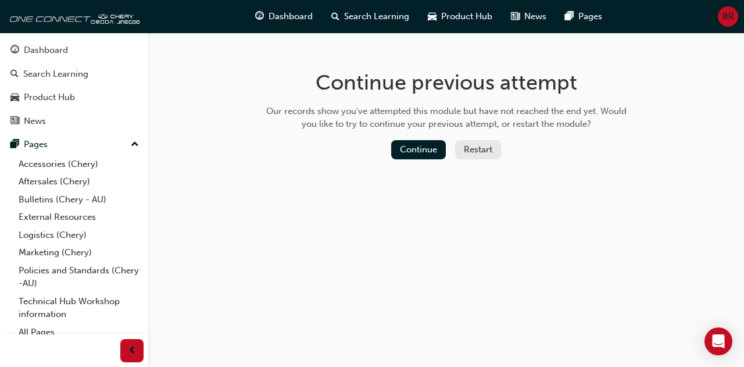
click at [464, 149] on button "Restart" at bounding box center [478, 149] width 46 height 19
